Goal: Task Accomplishment & Management: Complete application form

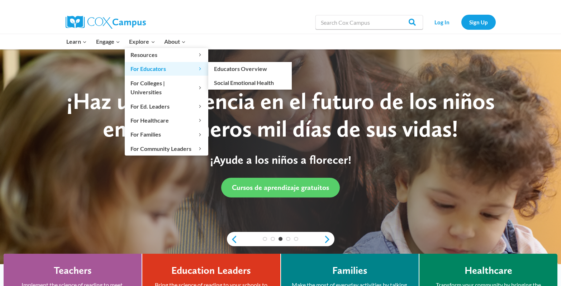
click at [141, 70] on span "For Educators Expand" at bounding box center [167, 68] width 72 height 9
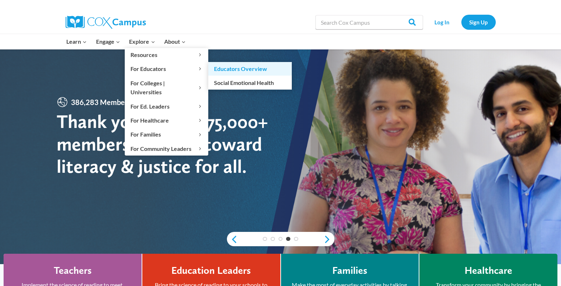
click at [223, 70] on link "Educators Overview" at bounding box center [250, 69] width 84 height 14
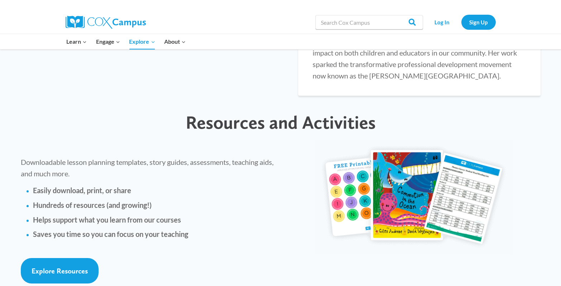
scroll to position [1512, 0]
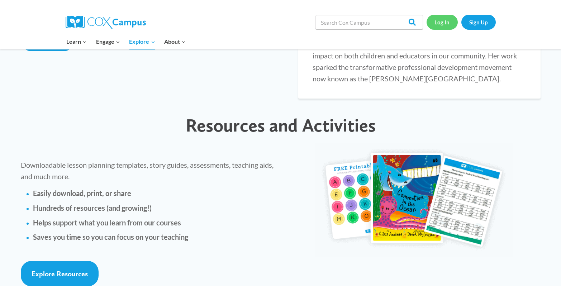
click at [439, 22] on link "Log In" at bounding box center [442, 22] width 31 height 15
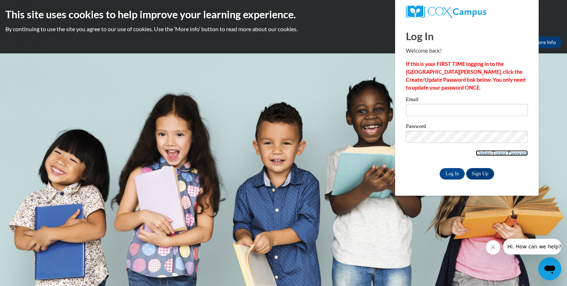
click at [479, 152] on link "Update/Forgot Password" at bounding box center [501, 153] width 52 height 6
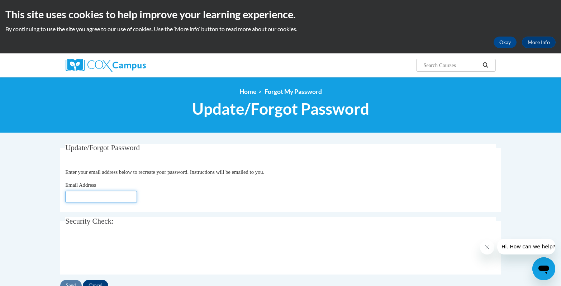
click at [83, 196] on input "Email Address" at bounding box center [101, 197] width 72 height 12
type input "[EMAIL_ADDRESS][DOMAIN_NAME]"
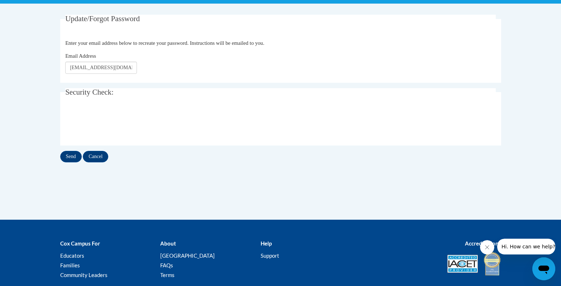
scroll to position [181, 0]
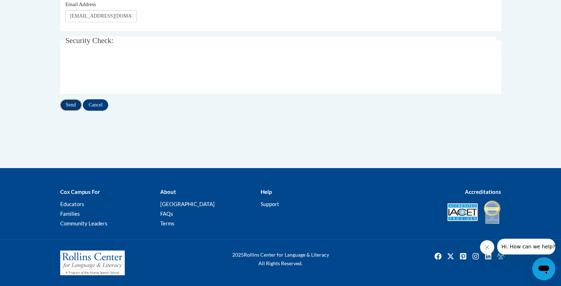
click at [69, 104] on input "Send" at bounding box center [71, 104] width 22 height 11
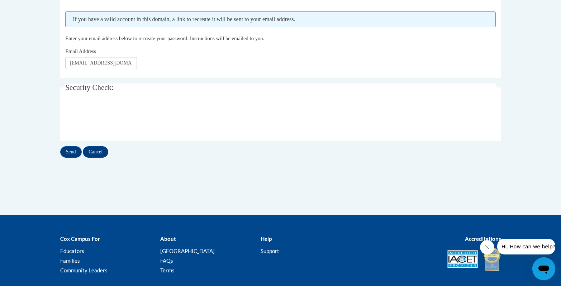
scroll to position [200, 0]
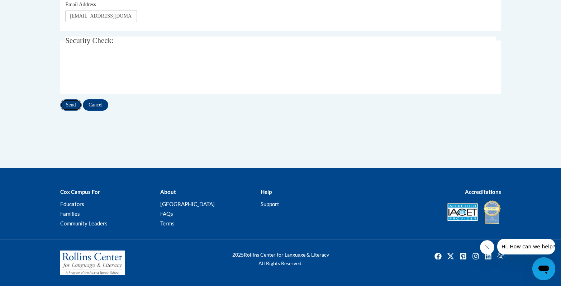
click at [67, 108] on input "Send" at bounding box center [71, 104] width 22 height 11
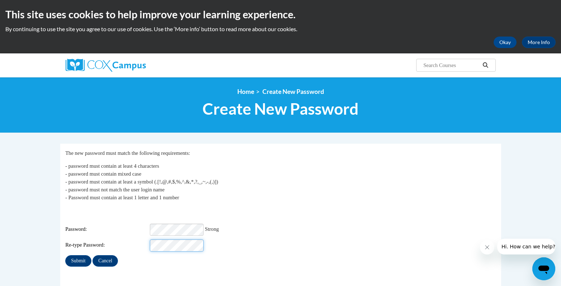
scroll to position [126, 0]
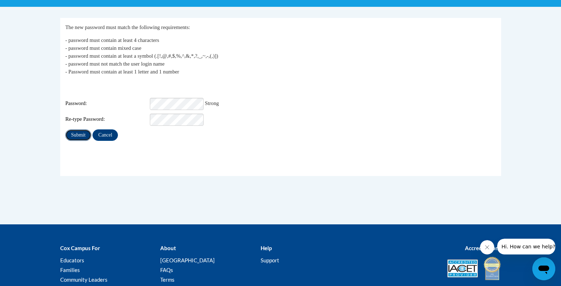
click at [78, 133] on input "Submit" at bounding box center [78, 134] width 26 height 11
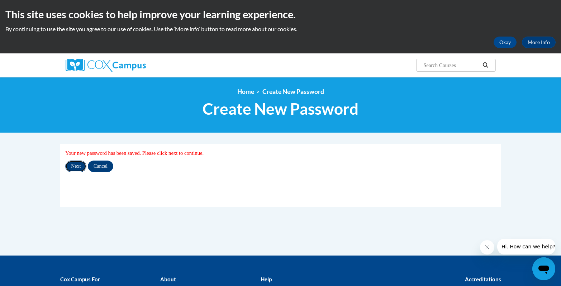
click at [80, 165] on input "Next" at bounding box center [75, 166] width 21 height 11
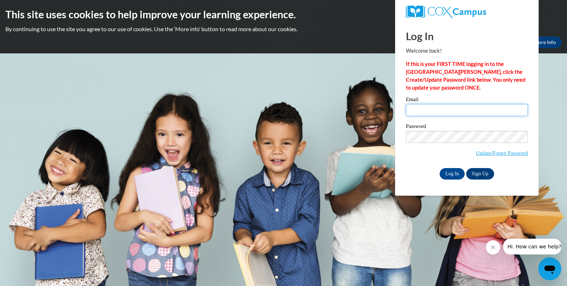
type input "jlarnerich@gmail.com"
click at [404, 158] on div "Please enter your email! Please enter your password! Email jlarnerich@gmail.com…" at bounding box center [466, 138] width 133 height 82
click at [446, 175] on input "Log In" at bounding box center [451, 173] width 25 height 11
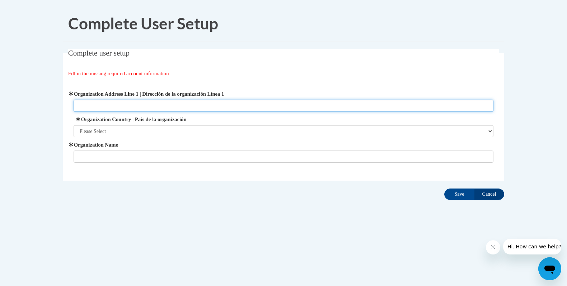
click at [83, 106] on input "Organization Address Line 1 | Dirección de la organización Línea 1" at bounding box center [284, 106] width 420 height 12
type input "Arnerich Early Learning Consulting"
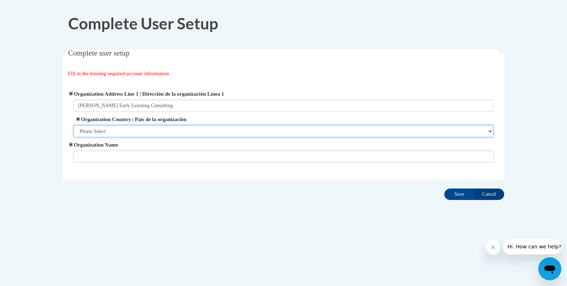
click at [93, 127] on select "Please Select United States | Estados Unidos Outside of the United States | Fue…" at bounding box center [284, 131] width 420 height 12
select select "ad49bcad-a171-4b2e-b99c-48b446064914"
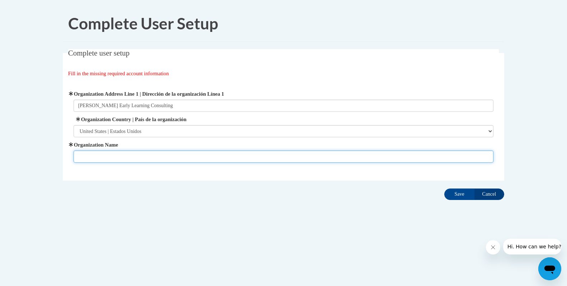
click at [84, 158] on input "Organization Name" at bounding box center [284, 157] width 420 height 12
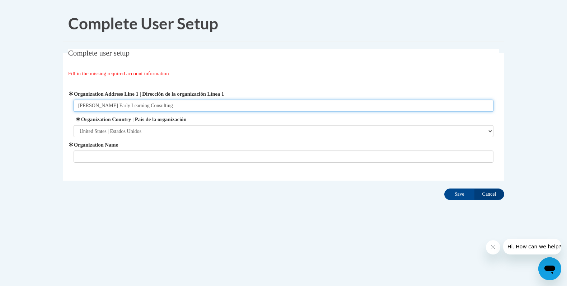
drag, startPoint x: 155, startPoint y: 107, endPoint x: 78, endPoint y: 106, distance: 77.1
click at [78, 107] on input "Arnerich Early Learning Consulting" at bounding box center [284, 106] width 420 height 12
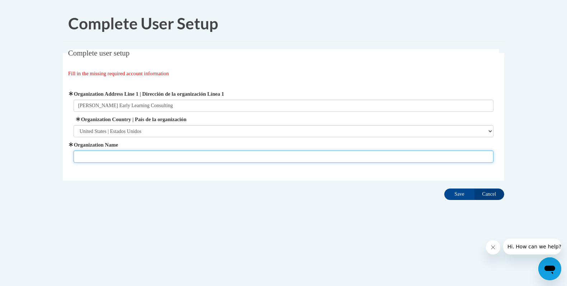
click at [75, 154] on input "Organization Name" at bounding box center [284, 157] width 420 height 12
paste input "Arnerich Early Learning Consulting"
type input "Arnerich Early Learning Consulting"
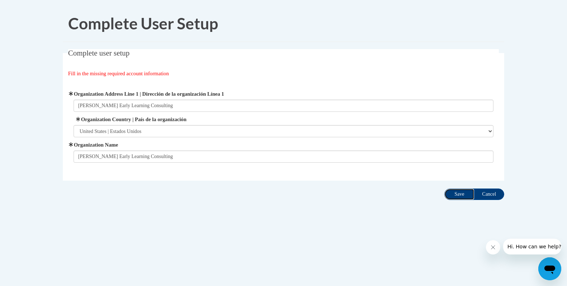
click at [459, 193] on input "Save" at bounding box center [459, 194] width 30 height 11
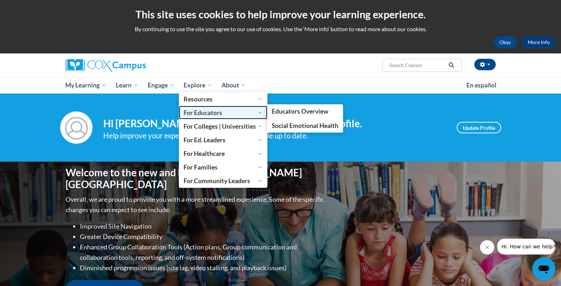
click at [202, 113] on span "For Educators" at bounding box center [223, 112] width 79 height 9
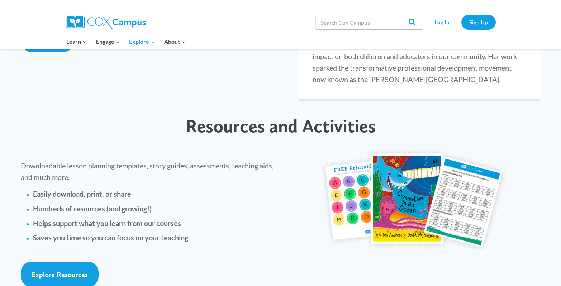
scroll to position [1508, 0]
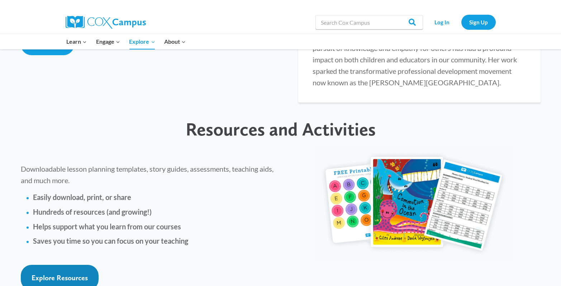
click at [55, 274] on span "Explore Resources" at bounding box center [60, 278] width 56 height 9
click at [430, 150] on img at bounding box center [414, 204] width 197 height 114
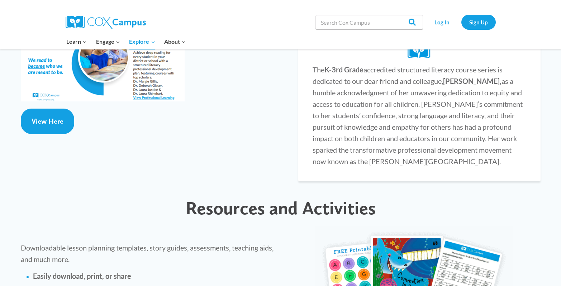
scroll to position [1393, 0]
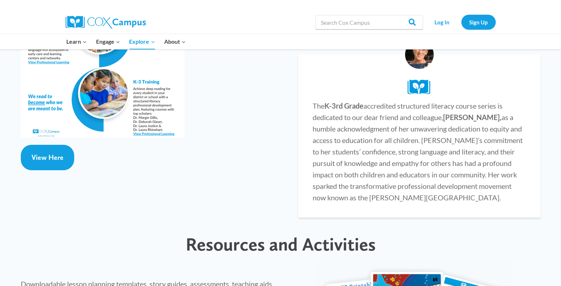
click at [51, 280] on span "Downloadable lesson planning templates, story guides, assessments, teaching aid…" at bounding box center [147, 290] width 253 height 20
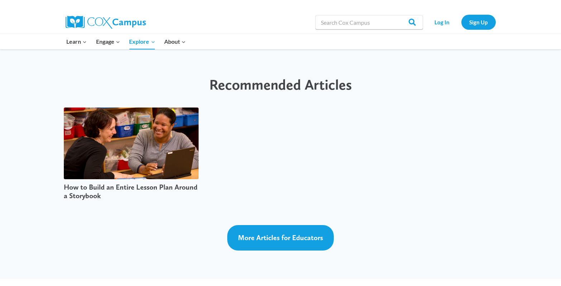
scroll to position [1772, 0]
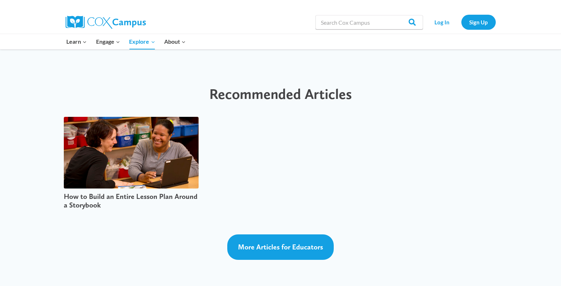
click at [116, 149] on img at bounding box center [131, 153] width 135 height 72
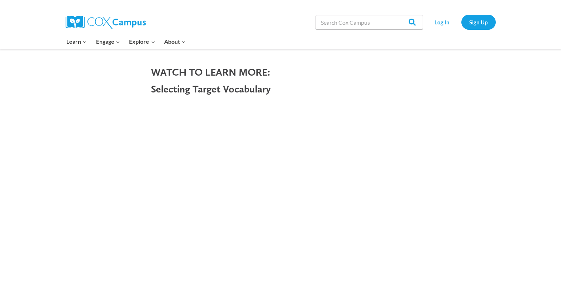
scroll to position [1421, 0]
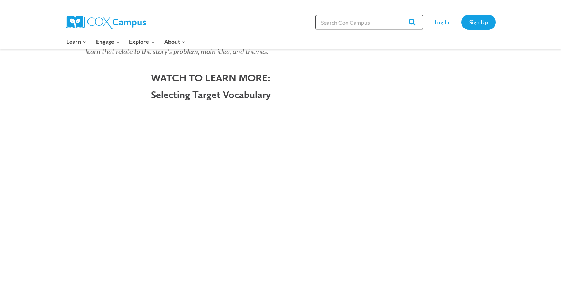
click at [321, 21] on input "Search in [URL][DOMAIN_NAME]" at bounding box center [370, 22] width 108 height 14
type input "p"
type input "letter sounds"
click at [395, 15] on input "Search" at bounding box center [409, 22] width 28 height 14
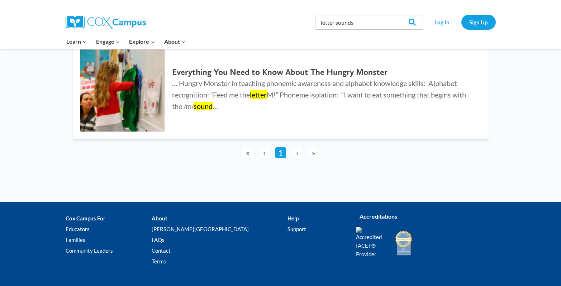
scroll to position [388, 0]
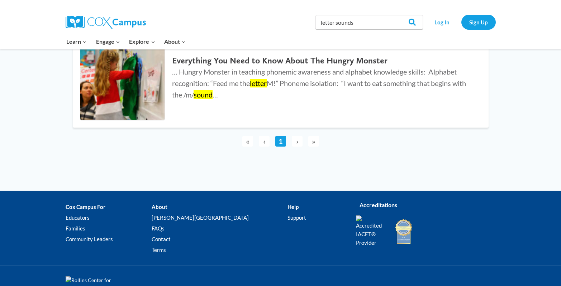
click at [315, 142] on span "»" at bounding box center [313, 141] width 11 height 11
click at [298, 140] on span "›" at bounding box center [297, 141] width 11 height 11
click at [312, 144] on span "»" at bounding box center [313, 141] width 11 height 11
